Goal: Find contact information: Obtain details needed to contact an individual or organization

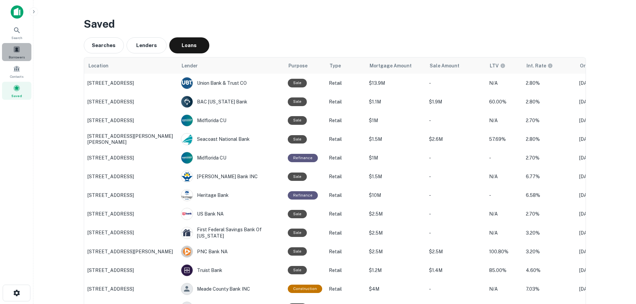
click at [16, 50] on span at bounding box center [16, 49] width 7 height 7
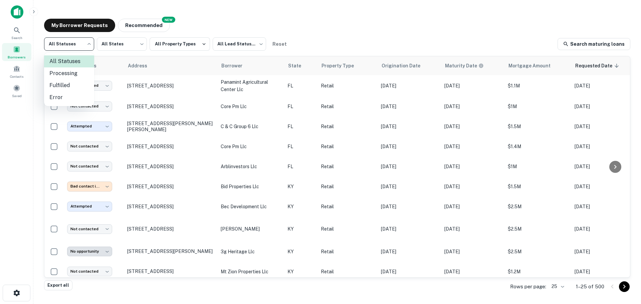
click at [70, 38] on body "Search Borrowers Contacts Saved My Borrower Requests NEW Recommended All Status…" at bounding box center [320, 152] width 641 height 304
click at [74, 85] on li "Fulfilled" at bounding box center [69, 85] width 50 height 12
type input "*********"
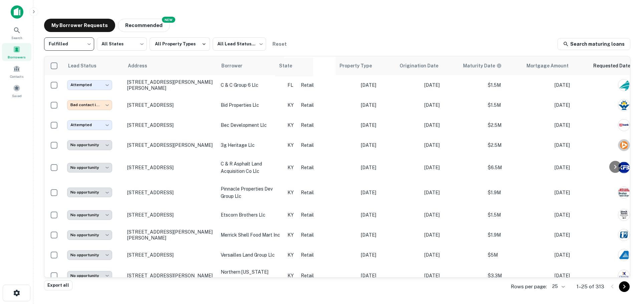
drag, startPoint x: 302, startPoint y: 71, endPoint x: 287, endPoint y: 72, distance: 15.1
click at [287, 72] on tr "Lead Status Address Borrower State Property Type Origination Date Maturity Date…" at bounding box center [393, 65] width 698 height 19
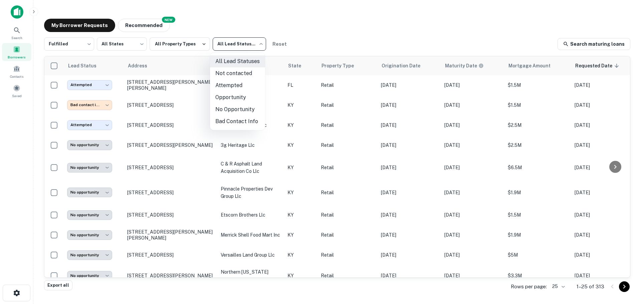
click at [249, 42] on body "**********" at bounding box center [320, 152] width 641 height 304
click at [246, 85] on li "Attempted" at bounding box center [237, 85] width 55 height 12
type input "*********"
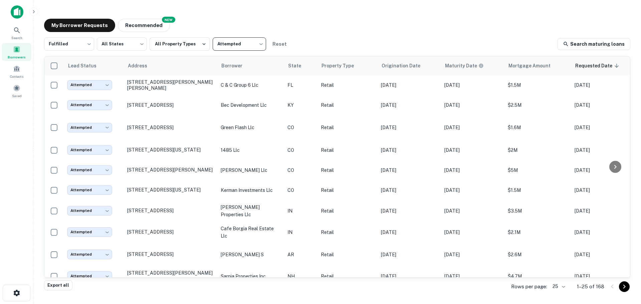
click at [562, 289] on body "Search Borrowers Contacts Saved My Borrower Requests NEW Recommended Fulfilled …" at bounding box center [320, 152] width 641 height 304
click at [562, 289] on li "1000" at bounding box center [558, 290] width 23 height 12
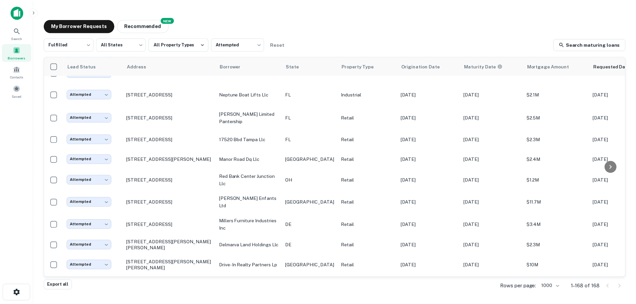
scroll to position [3358, 0]
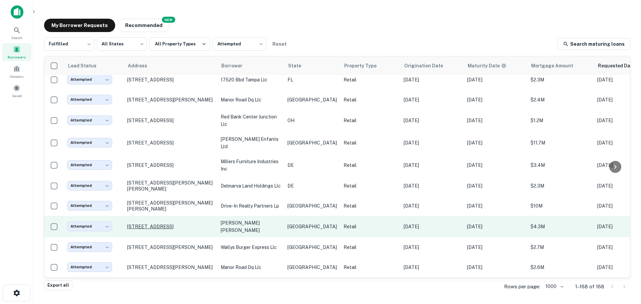
click at [181, 224] on p "[STREET_ADDRESS]" at bounding box center [170, 227] width 87 height 6
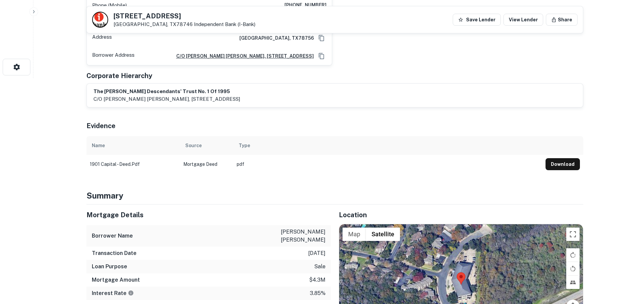
scroll to position [334, 0]
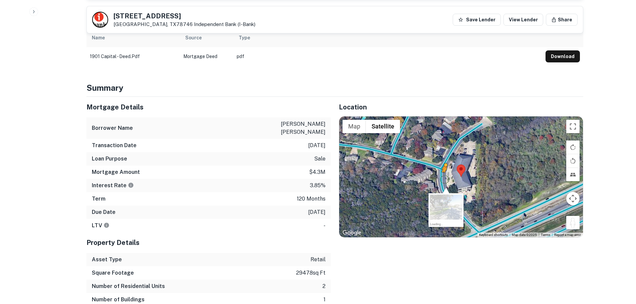
drag, startPoint x: 575, startPoint y: 214, endPoint x: 444, endPoint y: 173, distance: 137.5
click at [444, 173] on div "To activate drag with keyboard, press Alt + Enter. Once in keyboard drag state,…" at bounding box center [461, 177] width 244 height 121
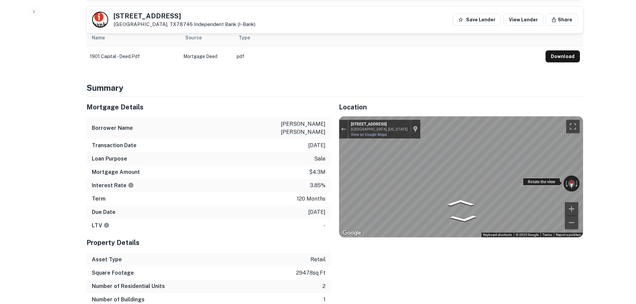
click at [359, 163] on div "← Move left → Move right ↑ Move up ↓ Move down + Zoom in - Zoom out [STREET_ADD…" at bounding box center [461, 177] width 244 height 121
drag, startPoint x: 536, startPoint y: 178, endPoint x: 313, endPoint y: 146, distance: 226.0
click at [313, 146] on div "Mortgage Details Borrower Name [PERSON_NAME] [PERSON_NAME] Transaction Date [DA…" at bounding box center [330, 208] width 505 height 223
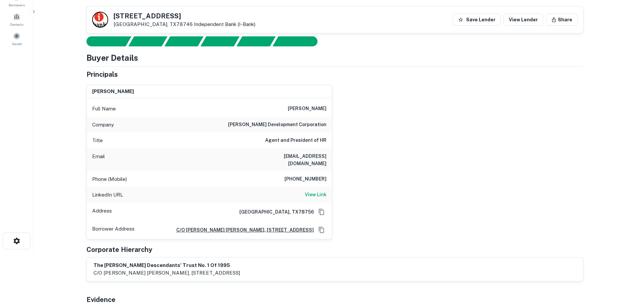
scroll to position [33, 0]
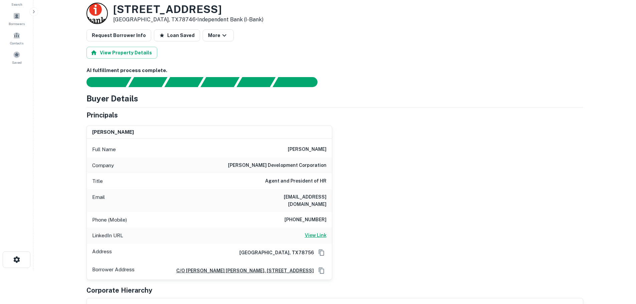
click at [325, 232] on h6 "View Link" at bounding box center [316, 235] width 22 height 7
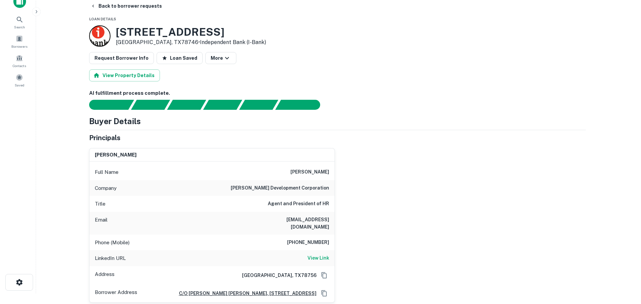
scroll to position [0, 0]
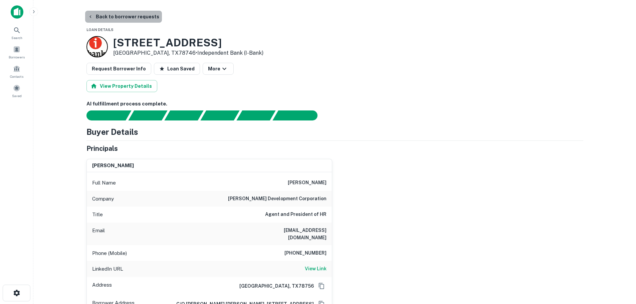
click at [135, 17] on button "Back to borrower requests" at bounding box center [123, 17] width 77 height 12
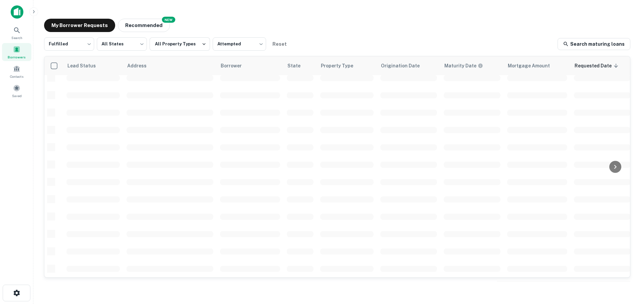
scroll to position [237, 0]
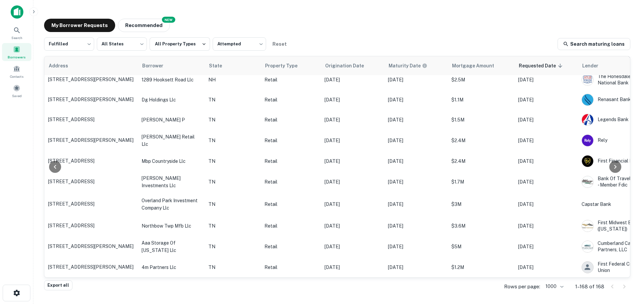
drag, startPoint x: 630, startPoint y: 80, endPoint x: 621, endPoint y: 181, distance: 101.2
click at [622, 185] on div "Lead Status Address Borrower State Property Type Origination Date Maturity Date…" at bounding box center [337, 167] width 586 height 222
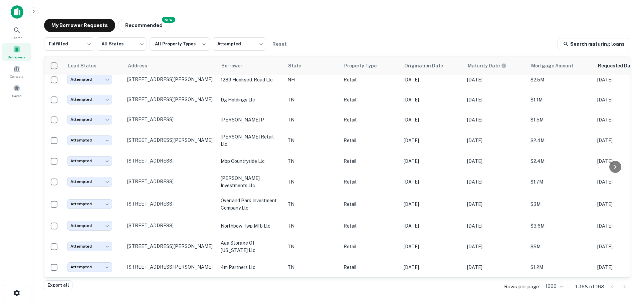
click at [478, 17] on div "My Borrower Requests NEW Recommended Fulfilled ********* ​ All States *** ​ All…" at bounding box center [337, 150] width 597 height 274
click at [594, 71] on th "Requested Date sorted descending" at bounding box center [625, 65] width 63 height 19
click at [623, 70] on th "Requested Date sorted descending" at bounding box center [625, 65] width 63 height 19
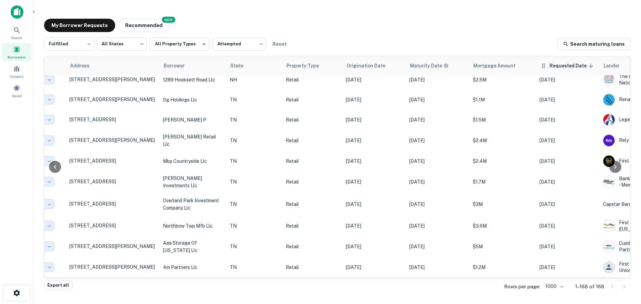
click at [588, 66] on icon at bounding box center [591, 66] width 6 height 6
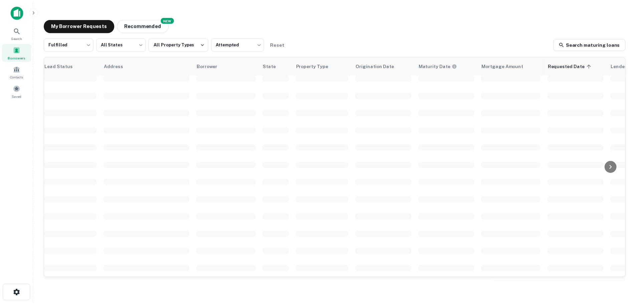
scroll to position [237, 0]
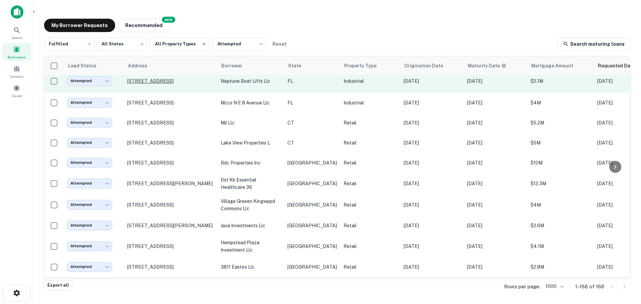
click at [176, 84] on p "[STREET_ADDRESS]" at bounding box center [170, 81] width 87 height 6
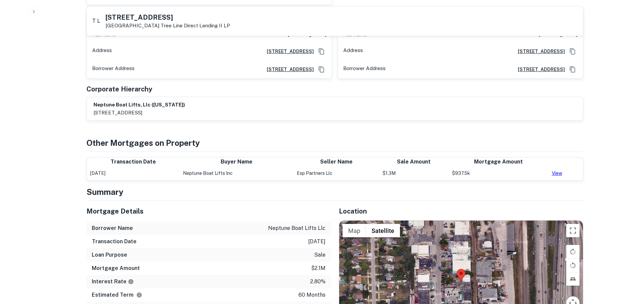
scroll to position [401, 0]
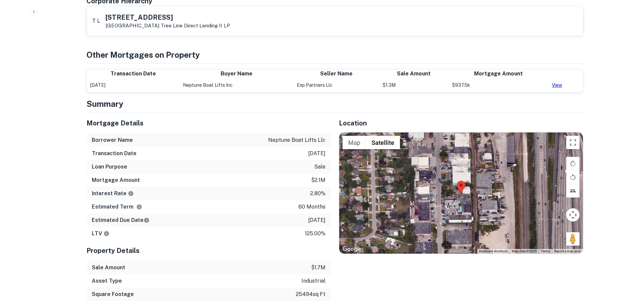
drag, startPoint x: 567, startPoint y: 238, endPoint x: 533, endPoint y: 234, distance: 34.6
click at [529, 235] on div "Map Terrain Satellite Labels Keyboard shortcuts Map Data Map data ©2025 Map dat…" at bounding box center [461, 193] width 244 height 121
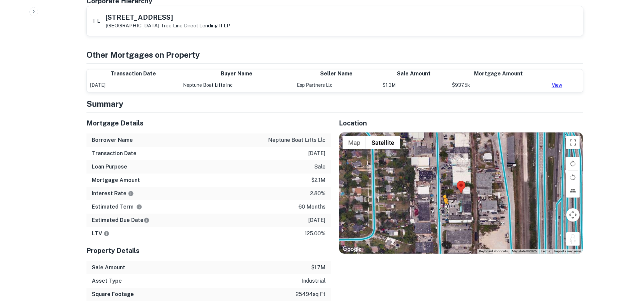
drag, startPoint x: 573, startPoint y: 232, endPoint x: 438, endPoint y: 206, distance: 136.8
click at [438, 206] on div "To activate drag with keyboard, press Alt + Enter. Once in keyboard drag state,…" at bounding box center [461, 193] width 244 height 121
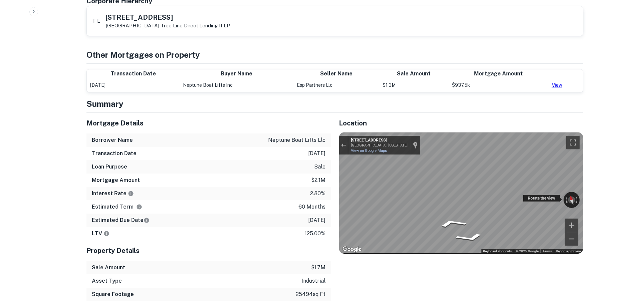
click at [523, 198] on div "← Move left → Move right ↑ Move up ↓ Move down + Zoom in - Zoom out [STREET_ADD…" at bounding box center [461, 193] width 244 height 121
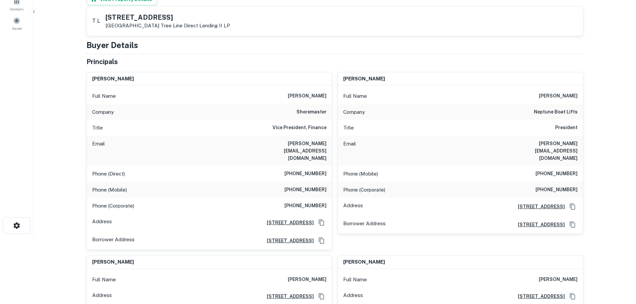
scroll to position [67, 0]
click at [320, 171] on h6 "[PHONE_NUMBER]" at bounding box center [305, 175] width 42 height 8
copy h6 "[PHONE_NUMBER]"
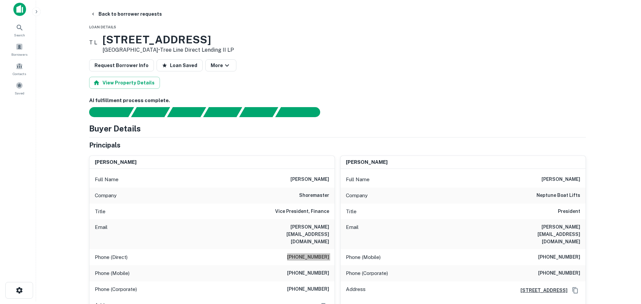
scroll to position [0, 0]
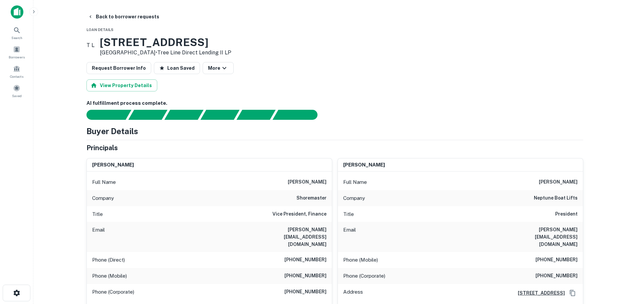
click at [575, 256] on h6 "[PHONE_NUMBER]" at bounding box center [556, 260] width 42 height 8
click at [568, 256] on h6 "[PHONE_NUMBER]" at bounding box center [556, 260] width 42 height 8
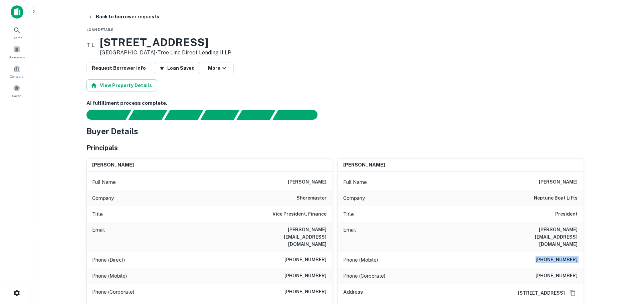
click at [568, 256] on h6 "[PHONE_NUMBER]" at bounding box center [556, 260] width 42 height 8
click at [98, 15] on button "Back to borrower requests" at bounding box center [123, 17] width 77 height 12
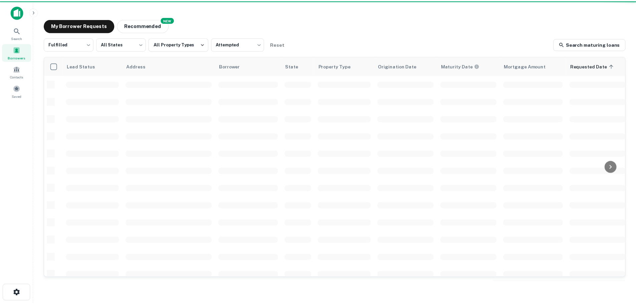
scroll to position [237, 0]
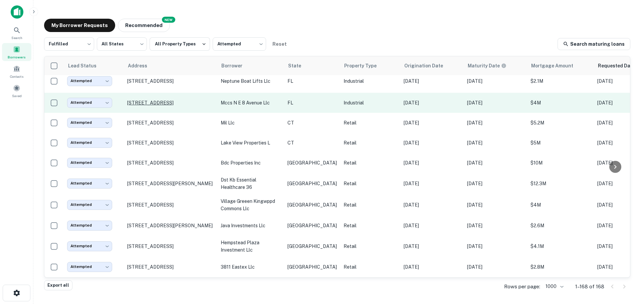
click at [186, 106] on p "[STREET_ADDRESS]" at bounding box center [170, 103] width 87 height 6
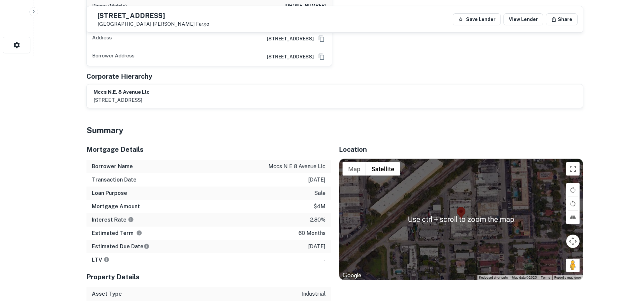
scroll to position [334, 0]
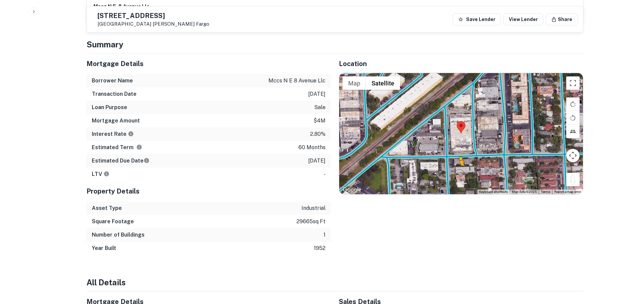
drag, startPoint x: 575, startPoint y: 166, endPoint x: 458, endPoint y: 160, distance: 117.0
click at [458, 160] on div "To activate drag with keyboard, press Alt + Enter. Once in keyboard drag state,…" at bounding box center [461, 133] width 244 height 121
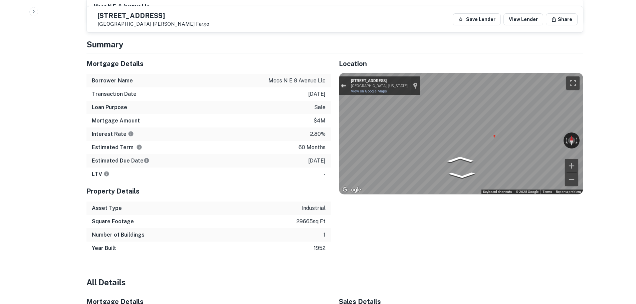
click at [343, 84] on div "Exit the Street View" at bounding box center [343, 86] width 5 height 4
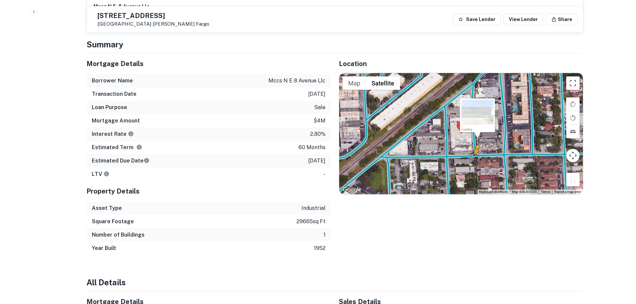
drag, startPoint x: 572, startPoint y: 165, endPoint x: 475, endPoint y: 147, distance: 99.2
click at [475, 147] on div "To activate drag with keyboard, press Alt + Enter. Once in keyboard drag state,…" at bounding box center [461, 133] width 244 height 121
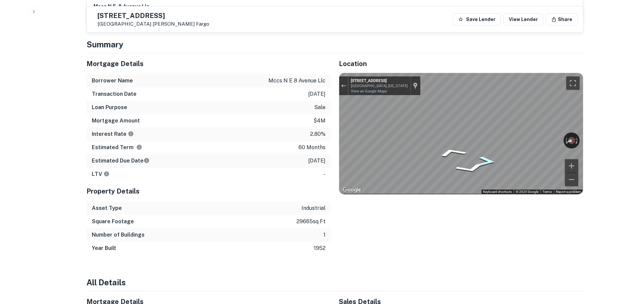
click at [493, 146] on div "Map" at bounding box center [461, 133] width 244 height 121
drag, startPoint x: 537, startPoint y: 124, endPoint x: 244, endPoint y: 149, distance: 294.5
click at [245, 149] on div "Mortgage Details Borrower Name mccs n e 8 avenue llc Transaction Date [DATE] Lo…" at bounding box center [330, 154] width 505 height 202
click at [232, 161] on div "Mortgage Details Borrower Name mccs n e 8 avenue llc Transaction Date [DATE] Lo…" at bounding box center [330, 154] width 505 height 202
click at [242, 143] on div "Mortgage Details Borrower Name mccs n e 8 avenue llc Transaction Date [DATE] Lo…" at bounding box center [330, 154] width 505 height 202
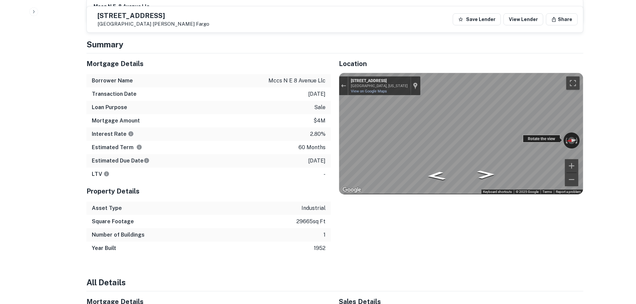
click at [398, 143] on div "← Move left → Move right ↑ Move up ↓ Move down + Zoom in - Zoom out [STREET_ADD…" at bounding box center [461, 133] width 244 height 121
drag, startPoint x: 523, startPoint y: 127, endPoint x: 332, endPoint y: 145, distance: 191.4
click at [332, 145] on div "Location ← Move left → Move right ↑ Move up ↓ Move down + Zoom in - Zoom out Ho…" at bounding box center [457, 154] width 252 height 202
click at [571, 73] on div "← Move left → Move right ↑ Move up ↓ Move down + Zoom in - Zoom out [STREET_ADD…" at bounding box center [461, 133] width 244 height 121
click at [162, 14] on h5 "[STREET_ADDRESS]" at bounding box center [153, 15] width 112 height 7
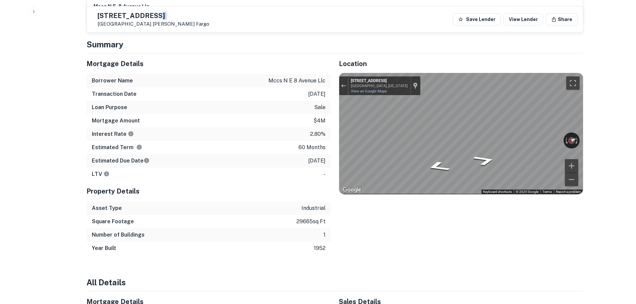
click at [162, 14] on h5 "[STREET_ADDRESS]" at bounding box center [153, 15] width 112 height 7
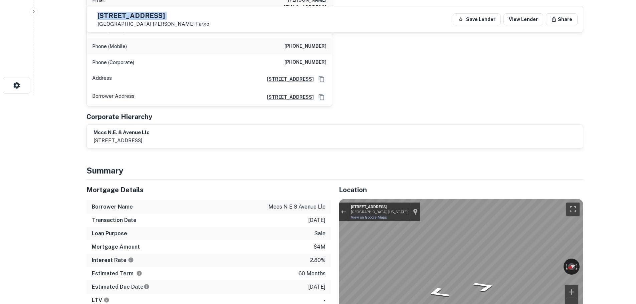
scroll to position [134, 0]
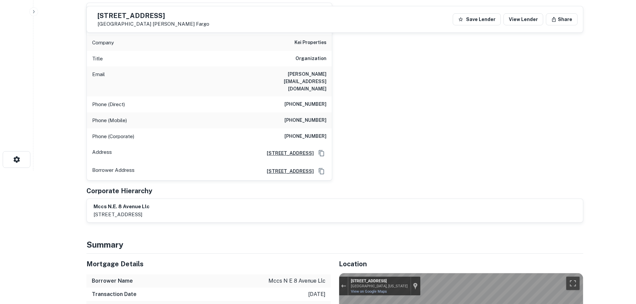
click at [315, 100] on h6 "[PHONE_NUMBER]" at bounding box center [305, 104] width 42 height 8
copy h6 "[PHONE_NUMBER]"
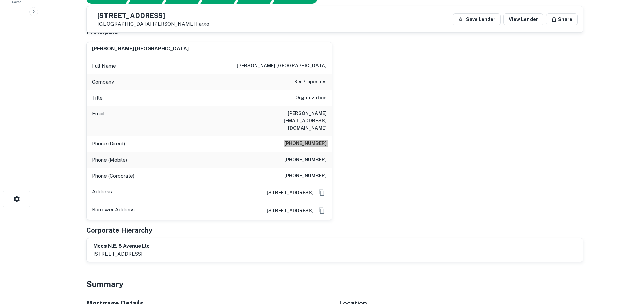
scroll to position [33, 0]
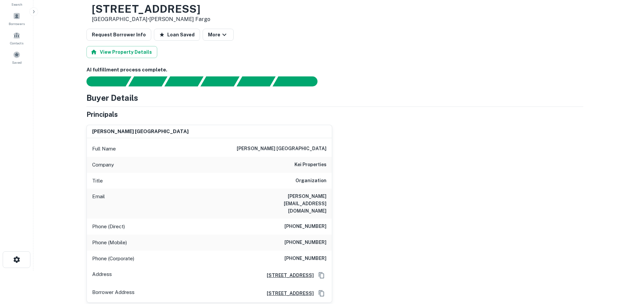
click at [305, 239] on h6 "[PHONE_NUMBER]" at bounding box center [305, 243] width 42 height 8
copy h6 "[PHONE_NUMBER]"
click at [311, 255] on h6 "[PHONE_NUMBER]" at bounding box center [305, 259] width 42 height 8
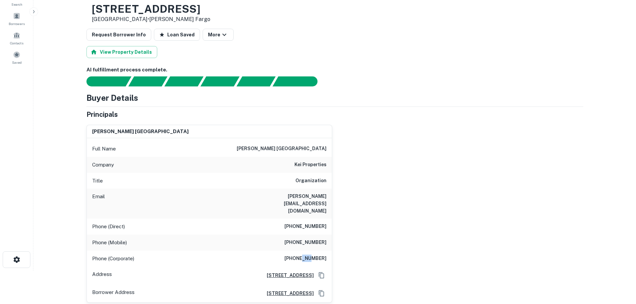
click at [311, 255] on h6 "[PHONE_NUMBER]" at bounding box center [305, 259] width 42 height 8
copy h6 "[PHONE_NUMBER]"
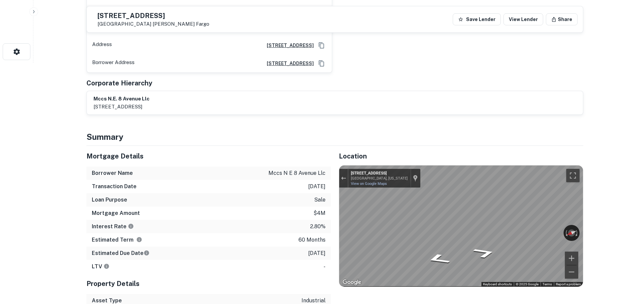
scroll to position [267, 0]
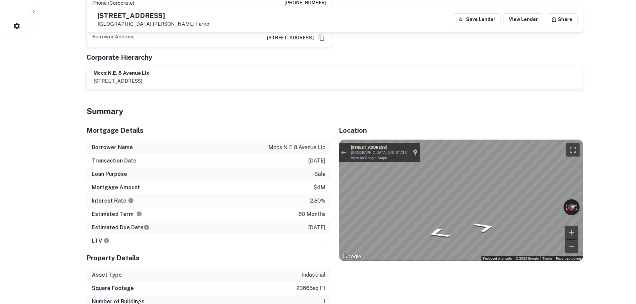
click at [313, 224] on p "[DATE]" at bounding box center [316, 228] width 17 height 8
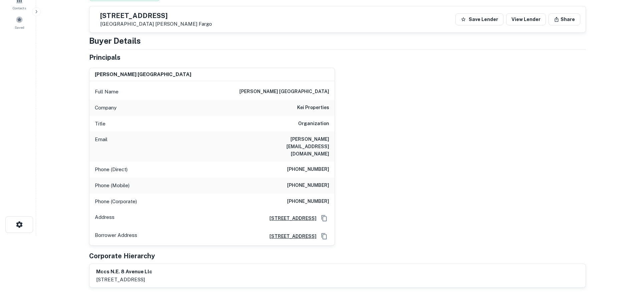
scroll to position [0, 0]
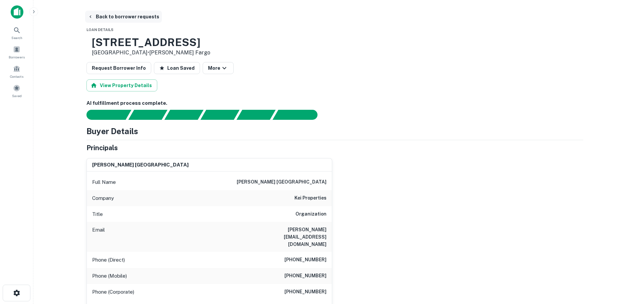
click at [139, 22] on button "Back to borrower requests" at bounding box center [123, 17] width 77 height 12
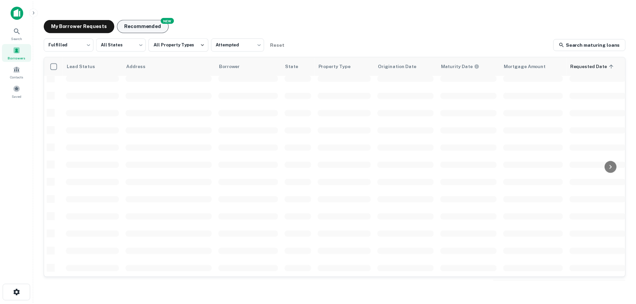
scroll to position [237, 0]
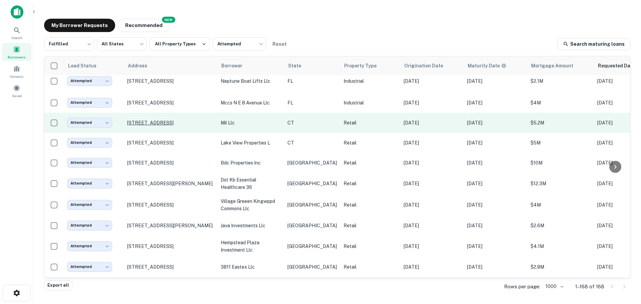
click at [187, 126] on p "[STREET_ADDRESS]" at bounding box center [170, 123] width 87 height 6
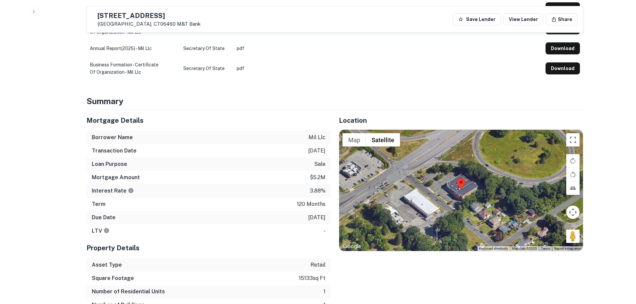
scroll to position [367, 0]
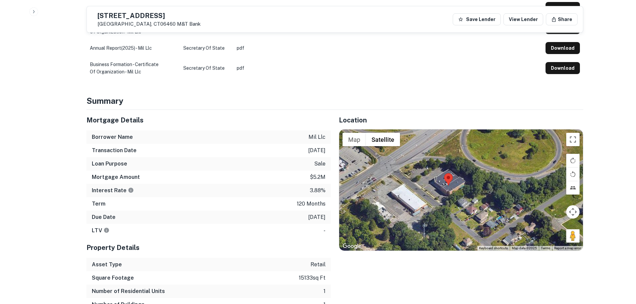
drag, startPoint x: 571, startPoint y: 243, endPoint x: 593, endPoint y: 246, distance: 21.9
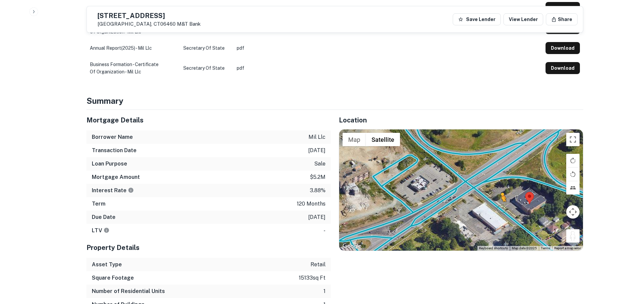
drag, startPoint x: 570, startPoint y: 239, endPoint x: 501, endPoint y: 209, distance: 75.5
click at [501, 209] on div "To activate drag with keyboard, press Alt + Enter. Once in keyboard drag state,…" at bounding box center [461, 190] width 244 height 121
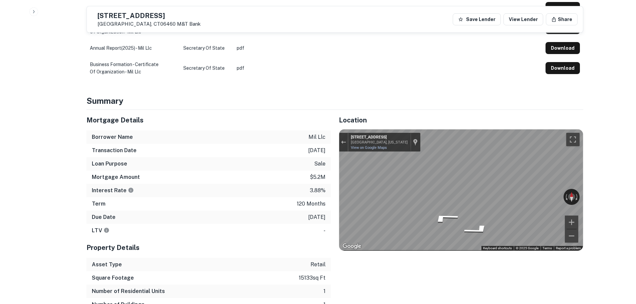
click at [316, 170] on div "Mortgage Details Borrower Name mil llc Transaction Date [DATE] Loan Purpose sal…" at bounding box center [330, 217] width 505 height 215
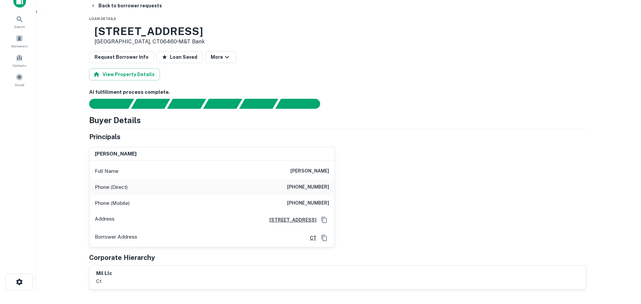
scroll to position [0, 0]
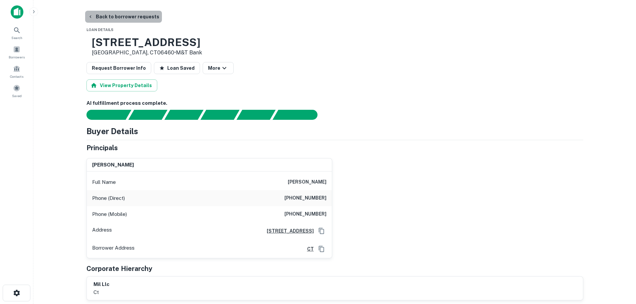
click at [127, 13] on button "Back to borrower requests" at bounding box center [123, 17] width 77 height 12
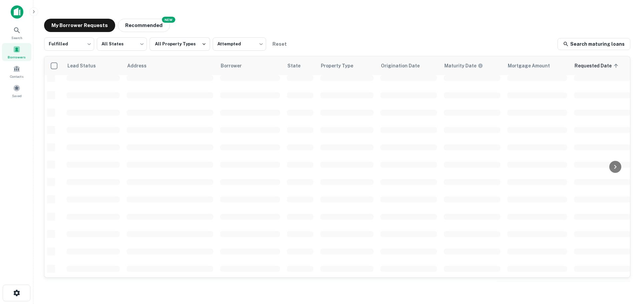
scroll to position [237, 0]
